Goal: Communication & Community: Ask a question

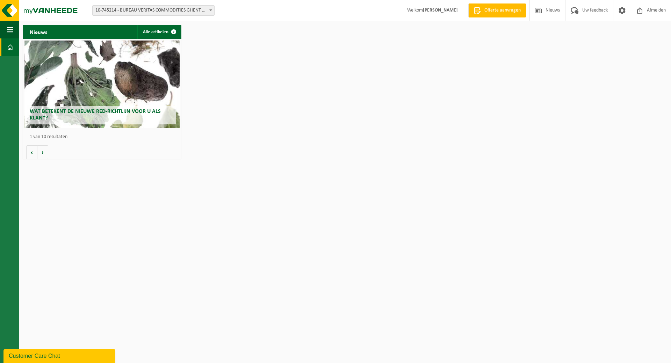
click at [160, 7] on span "10-745214 - BUREAU VERITAS COMMODITIES GHENT NV" at bounding box center [154, 11] width 122 height 10
select select "30269"
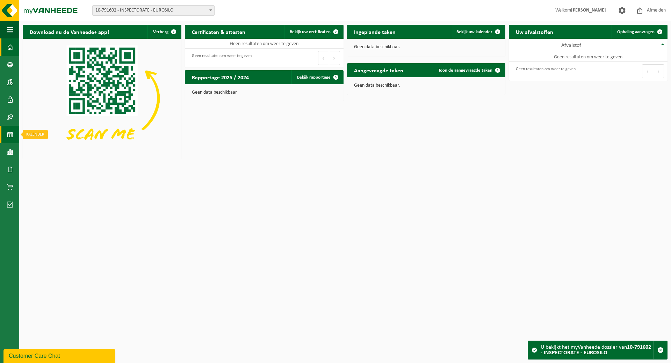
click at [11, 135] on span at bounding box center [10, 134] width 6 height 17
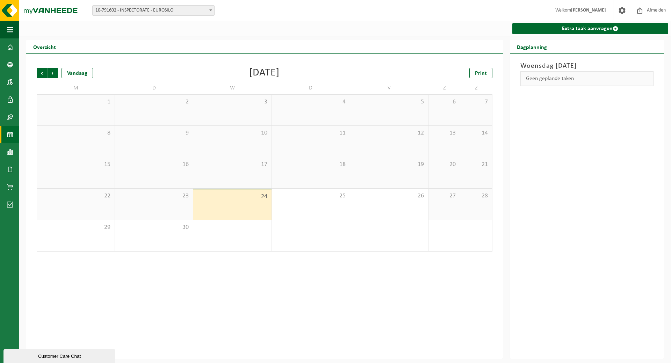
click at [153, 7] on span "10-791602 - INSPECTORATE - EUROSILO" at bounding box center [154, 11] width 122 height 10
select select "5318"
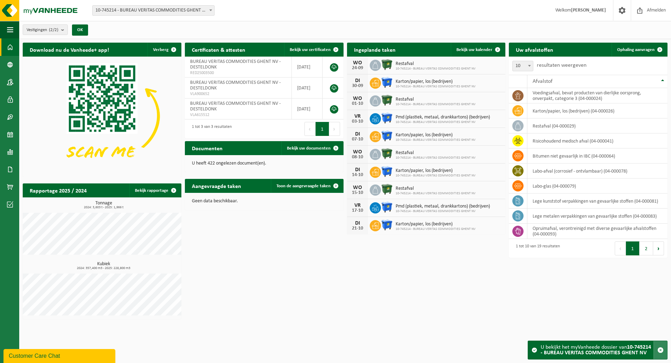
click at [662, 352] on span "button" at bounding box center [660, 350] width 6 height 6
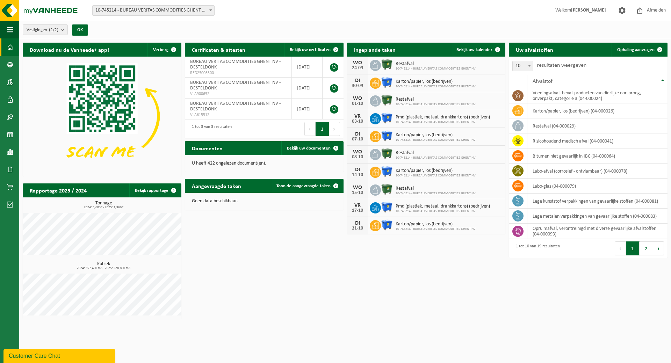
click at [428, 332] on html "Vestiging: 10-745214 - BUREAU VERITAS COMMODITIES GHENT NV 10-791602 - INSPECTO…" at bounding box center [335, 181] width 671 height 363
click at [476, 48] on span "Bekijk uw kalender" at bounding box center [474, 50] width 36 height 5
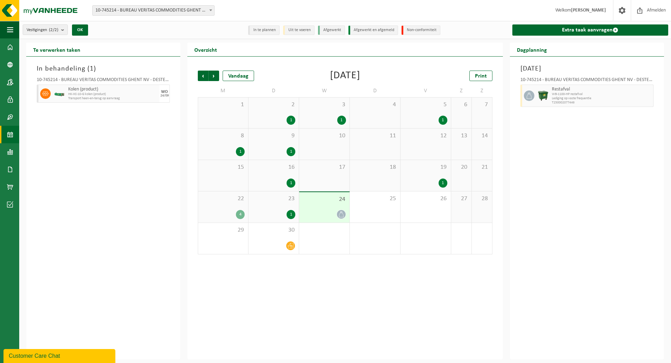
click at [326, 110] on div "3 1" at bounding box center [324, 112] width 50 height 31
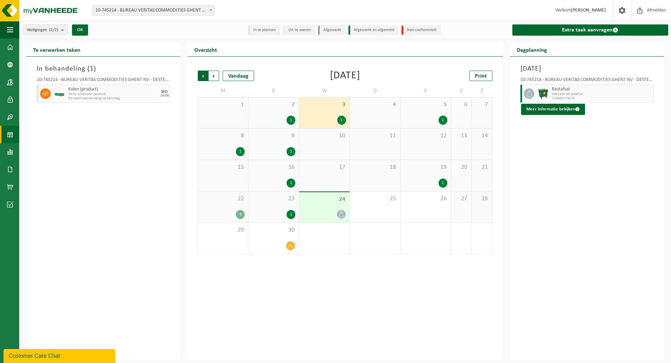
click at [217, 77] on span "Volgende" at bounding box center [214, 76] width 10 height 10
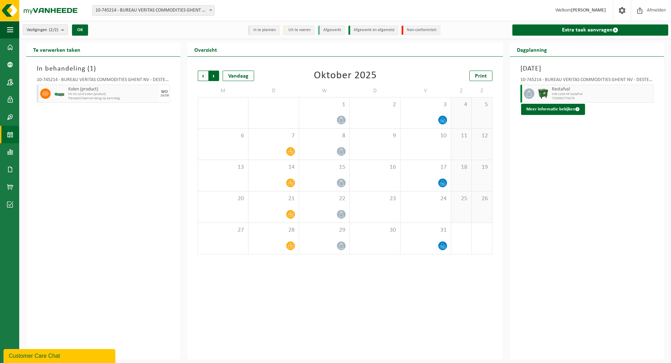
click at [204, 77] on span "Vorige" at bounding box center [203, 76] width 10 height 10
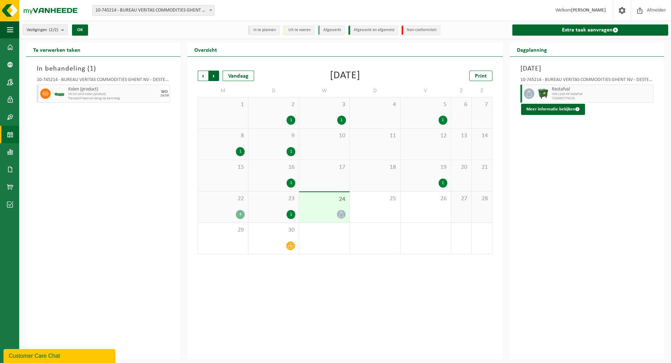
click at [204, 75] on span "Vorige" at bounding box center [203, 76] width 10 height 10
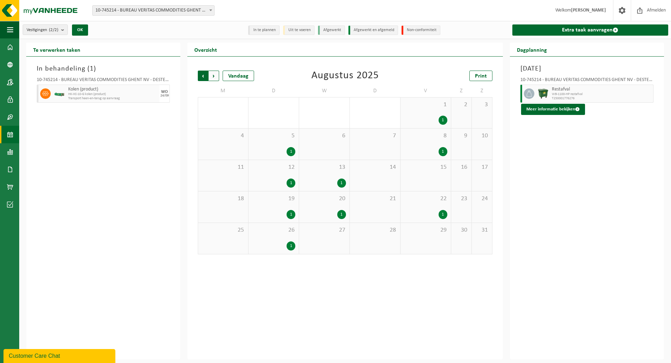
click at [216, 75] on span "Volgende" at bounding box center [214, 76] width 10 height 10
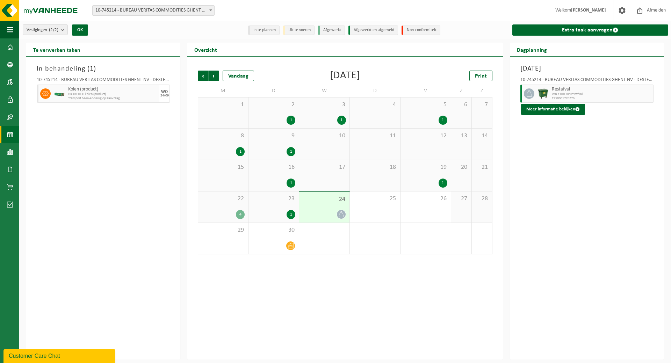
click at [474, 311] on div "Vorige Volgende Vandaag September 2025 Print M D W D V Z Z 1 2 1 3 1 4 5 1 6 7 …" at bounding box center [344, 208] width 315 height 303
click at [566, 111] on button "Meer informatie bekijken" at bounding box center [553, 109] width 64 height 11
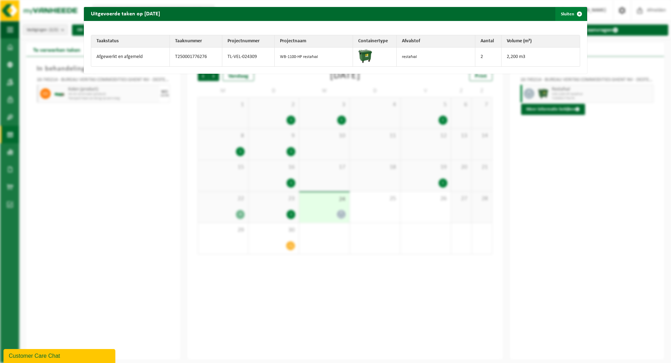
click at [572, 10] on span "button" at bounding box center [579, 14] width 14 height 14
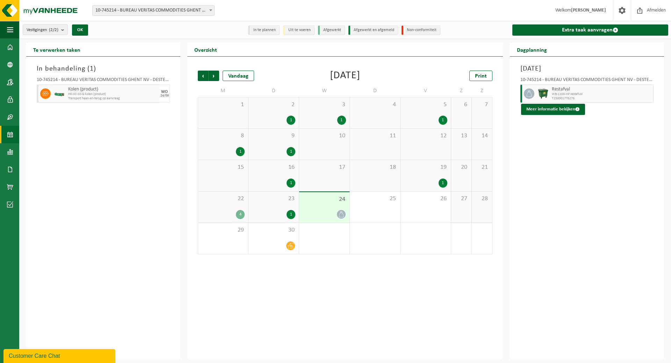
click at [572, 196] on div "Woensdag 3 september 2025 10-745214 - BUREAU VERITAS COMMODITIES GHENT NV - DES…" at bounding box center [587, 208] width 154 height 303
click at [621, 13] on span at bounding box center [622, 10] width 10 height 21
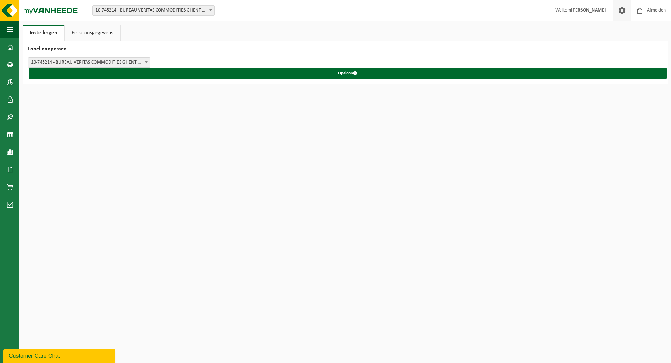
click at [108, 28] on link "Persoonsgegevens" at bounding box center [93, 33] width 56 height 16
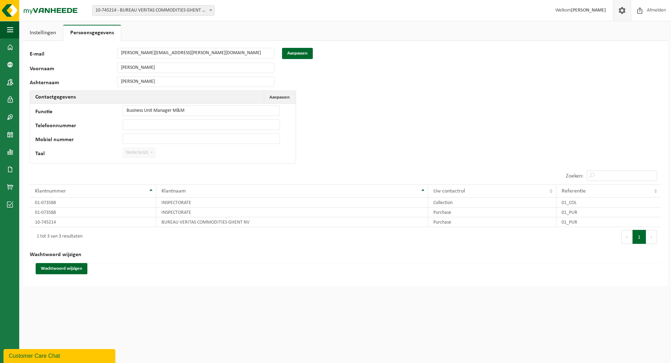
click at [593, 10] on strong "[PERSON_NAME]" at bounding box center [588, 10] width 35 height 5
click at [625, 11] on span at bounding box center [622, 10] width 10 height 21
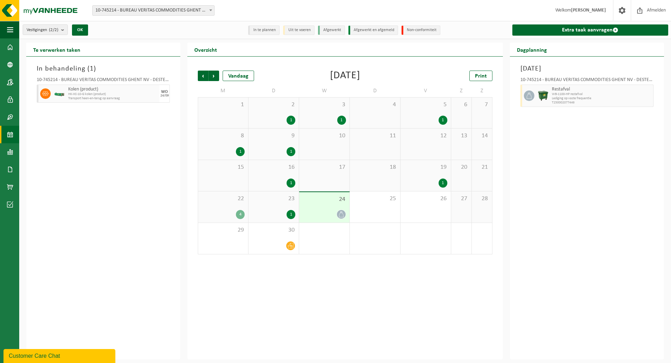
click at [313, 310] on div "Vorige Volgende Vandaag September 2025 Print M D W D V Z Z 1 2 1 3 1 4 5 1 6 7 …" at bounding box center [344, 208] width 315 height 303
click at [626, 14] on span at bounding box center [622, 10] width 10 height 21
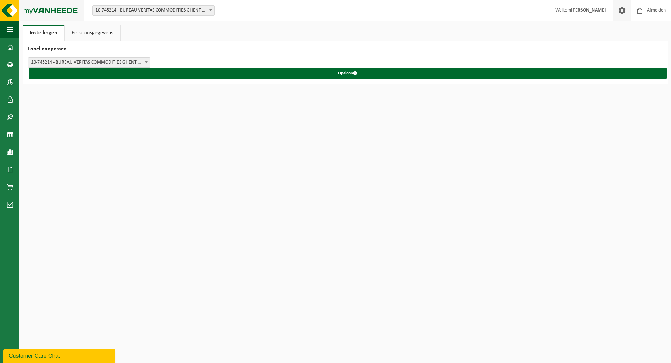
click at [15, 7] on img at bounding box center [42, 10] width 84 height 21
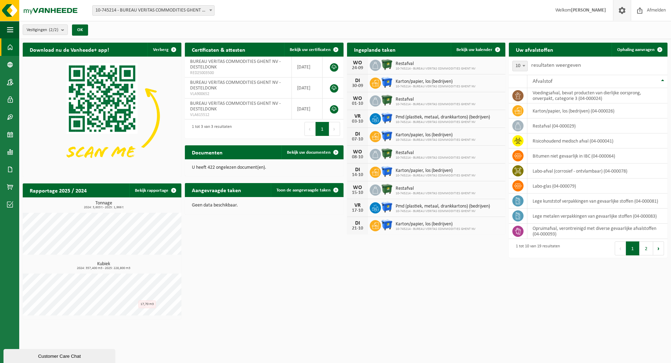
click at [624, 10] on span at bounding box center [622, 10] width 10 height 21
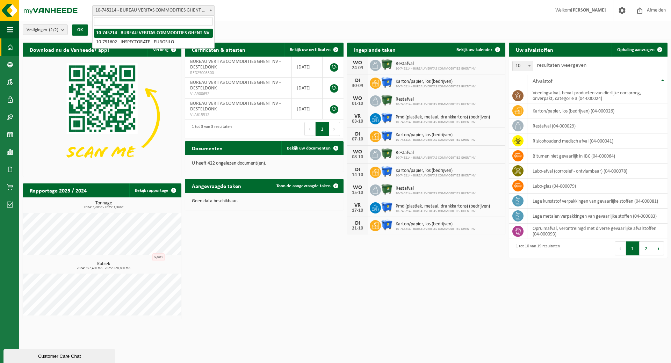
click at [199, 7] on span "10-745214 - BUREAU VERITAS COMMODITIES GHENT NV" at bounding box center [154, 11] width 122 height 10
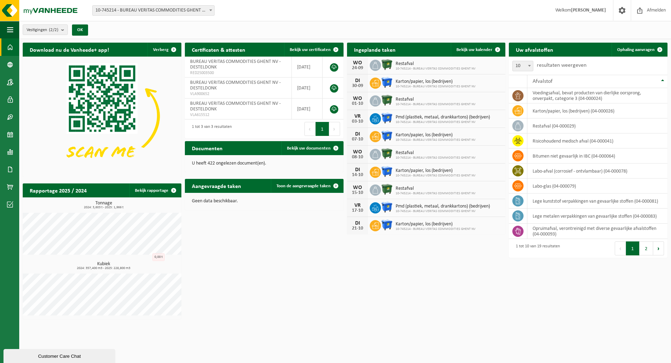
click at [199, 7] on span "10-745214 - BUREAU VERITAS COMMODITIES GHENT NV" at bounding box center [154, 11] width 122 height 10
click at [346, 322] on div "Download nu de Vanheede+ app! Verberg Certificaten & attesten Bekijk uw certifi…" at bounding box center [345, 180] width 648 height 283
click at [8, 9] on img at bounding box center [42, 10] width 84 height 21
click at [30, 355] on div "Customer Care Chat" at bounding box center [59, 356] width 101 height 8
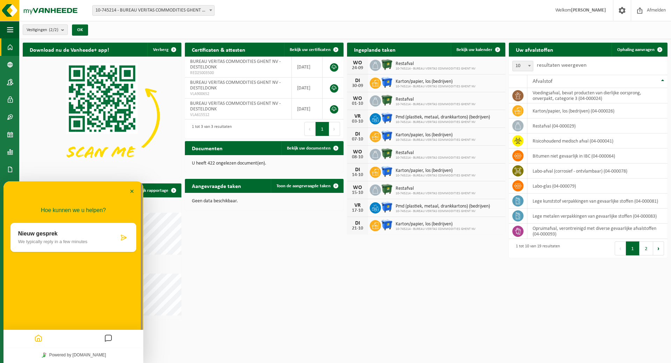
click at [70, 205] on div "Hoe kunnen we u helpen?" at bounding box center [73, 208] width 126 height 12
click at [66, 224] on div "Nieuw gesprek We typically reply in a few minutes" at bounding box center [73, 237] width 126 height 29
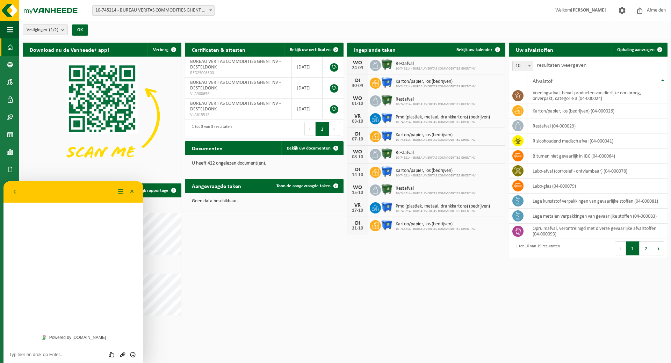
click at [57, 247] on div "Hoe kunnen we u helpen? Nieuw gesprek We typically reply in a few minutes" at bounding box center [73, 255] width 140 height 148
click at [56, 354] on textarea at bounding box center [73, 355] width 129 height 6
type textarea "Beste, wij merken dat onze restafval niet wordt opgehaald? Kan u nagaan wat er …"
click at [56, 354] on textarea "Beste, wij merken dat onze restafval niet wordt opgehaald? Kan u nagaan wat er …" at bounding box center [73, 350] width 129 height 16
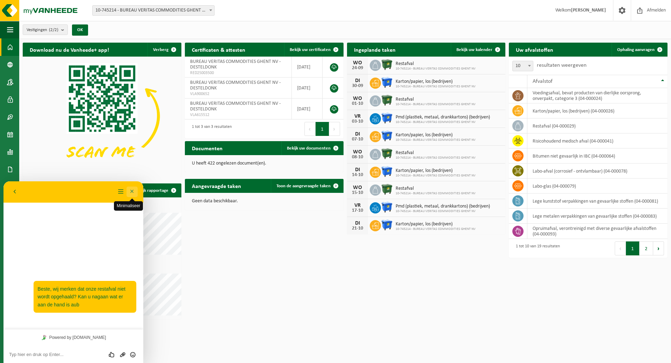
click at [126, 190] on button "Minimaliseer" at bounding box center [131, 192] width 11 height 10
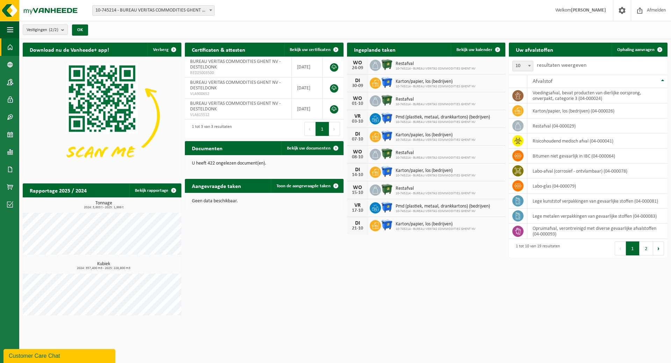
click at [71, 353] on div "Customer Care Chat" at bounding box center [59, 356] width 101 height 8
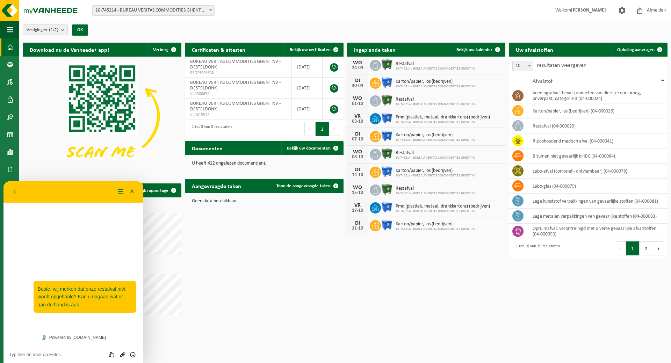
click at [126, 186] on div "Terug Menu Minimaliseer" at bounding box center [73, 192] width 140 height 22
click at [122, 192] on button "Menu" at bounding box center [120, 192] width 11 height 10
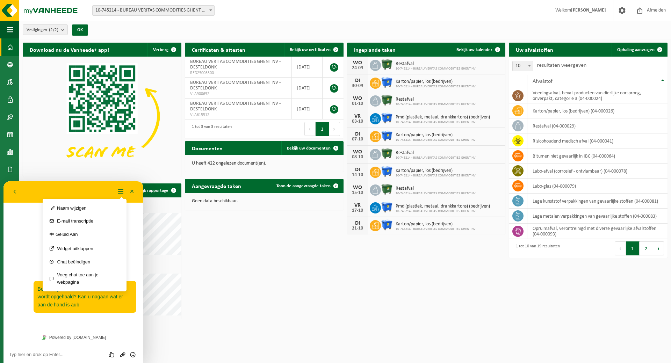
click at [325, 264] on div "Download nu de Vanheede+ app! Verberg Certificaten & attesten Bekijk uw certifi…" at bounding box center [345, 180] width 648 height 283
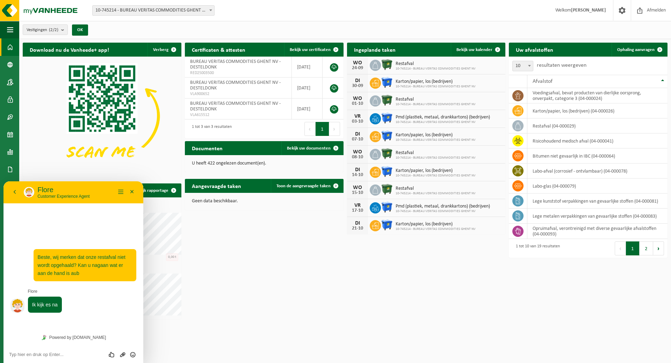
click at [357, 249] on div "Download nu de Vanheede+ app! Verberg Certificaten & attesten Bekijk uw certifi…" at bounding box center [345, 180] width 648 height 283
click at [315, 284] on div "Download nu de Vanheede+ app! Verberg Certificaten & attesten Bekijk uw certifi…" at bounding box center [345, 180] width 648 height 283
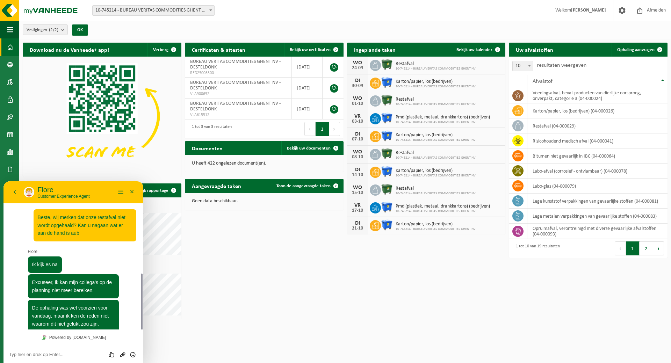
scroll to position [53, 0]
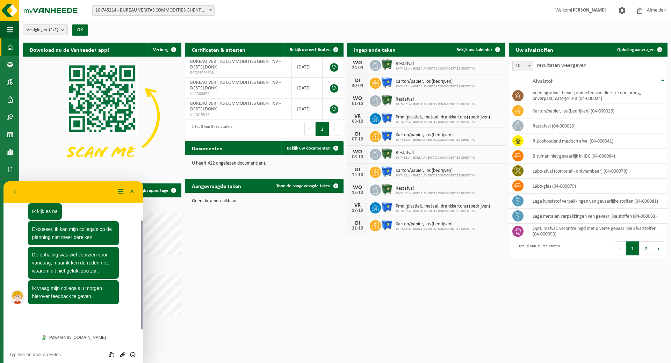
click at [364, 266] on div "Download nu de Vanheede+ app! Verberg Certificaten & attesten Bekijk uw certifi…" at bounding box center [345, 180] width 648 height 283
click at [51, 354] on textarea at bounding box center [73, 355] width 129 height 6
type textarea "h"
type textarea "het is"
